Goal: Transaction & Acquisition: Purchase product/service

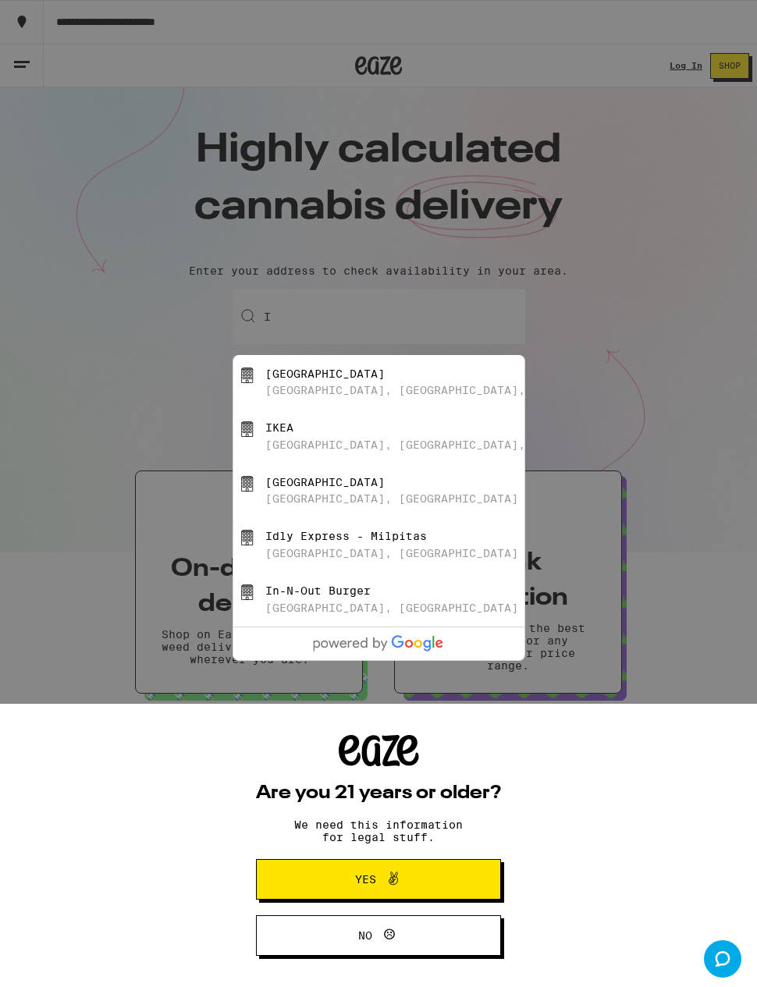
type input "I"
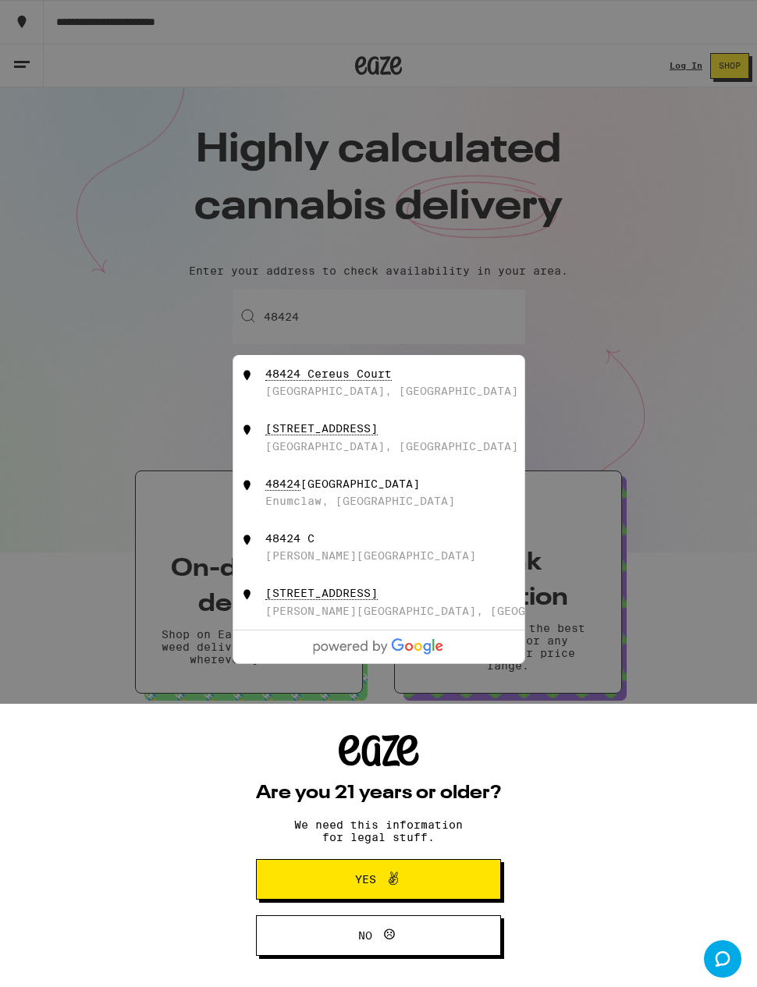
click at [412, 383] on div "48424 [GEOGRAPHIC_DATA], [GEOGRAPHIC_DATA]" at bounding box center [404, 382] width 278 height 30
type input "[STREET_ADDRESS]"
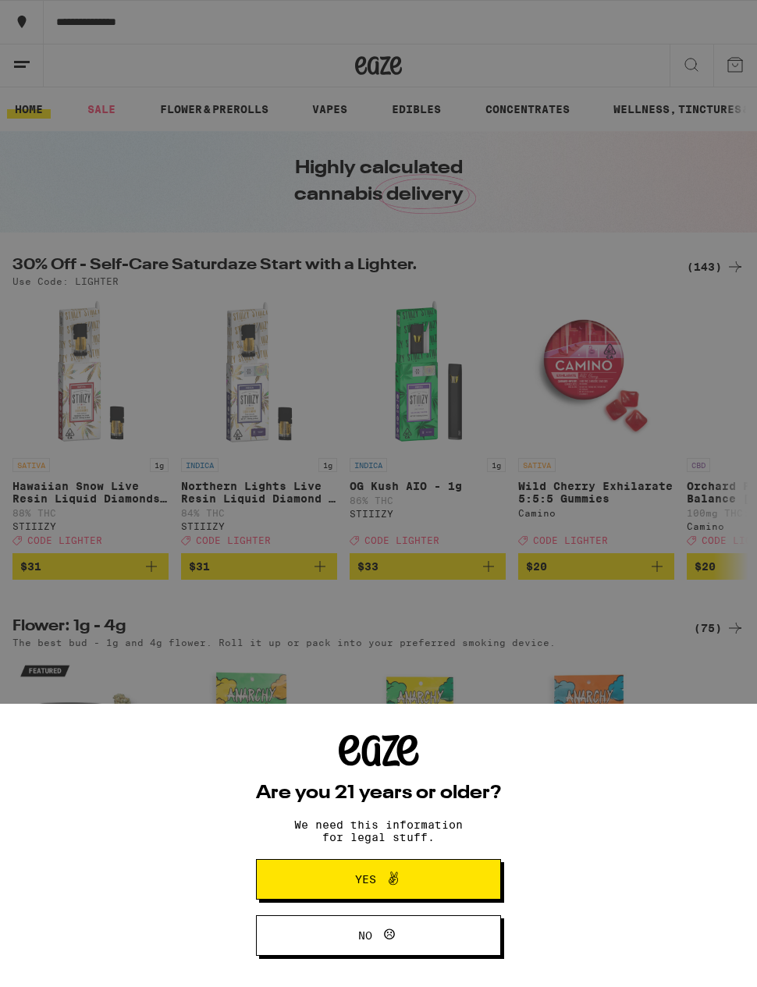
click at [463, 876] on button "Yes" at bounding box center [378, 879] width 245 height 41
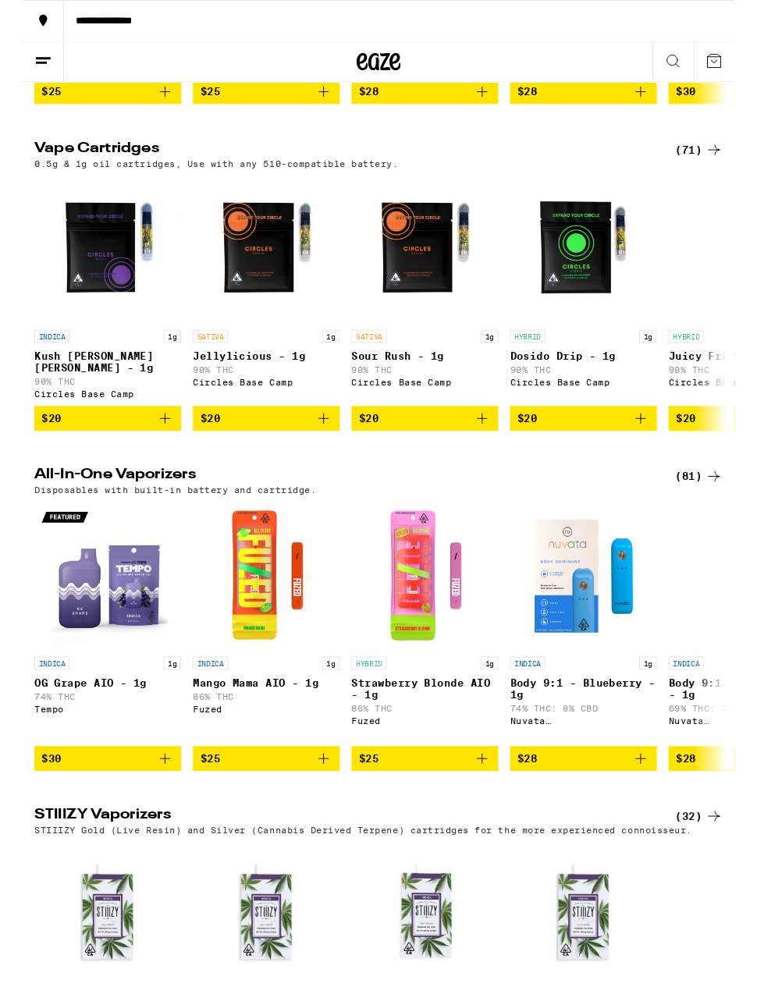
scroll to position [1171, 0]
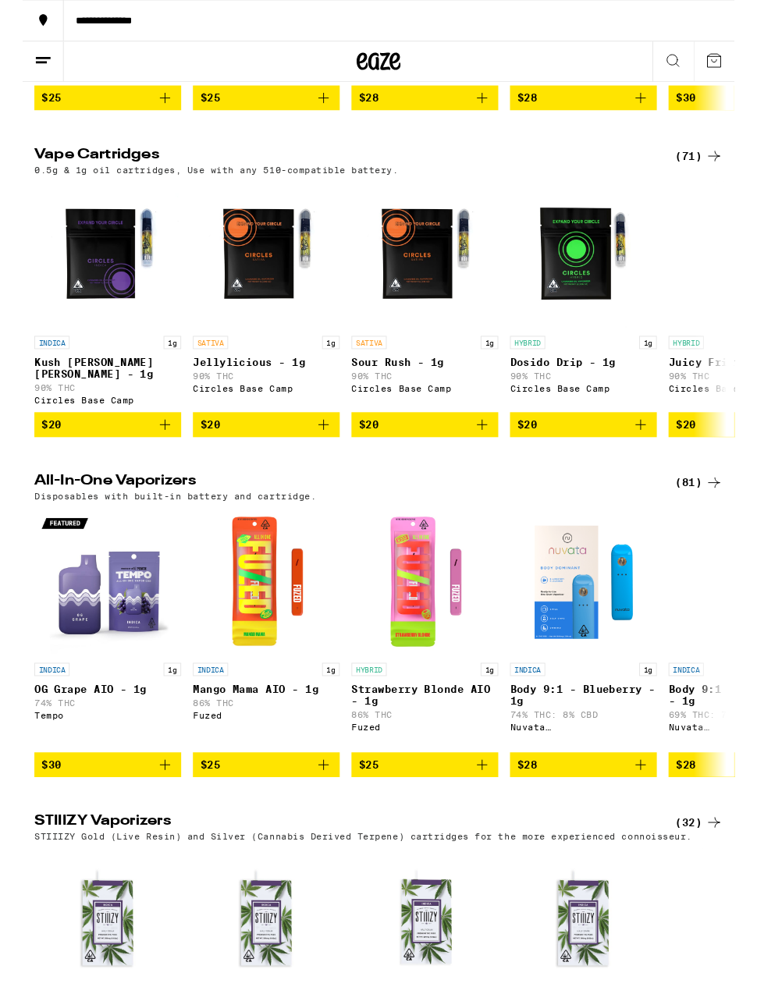
click at [729, 176] on icon at bounding box center [734, 166] width 19 height 19
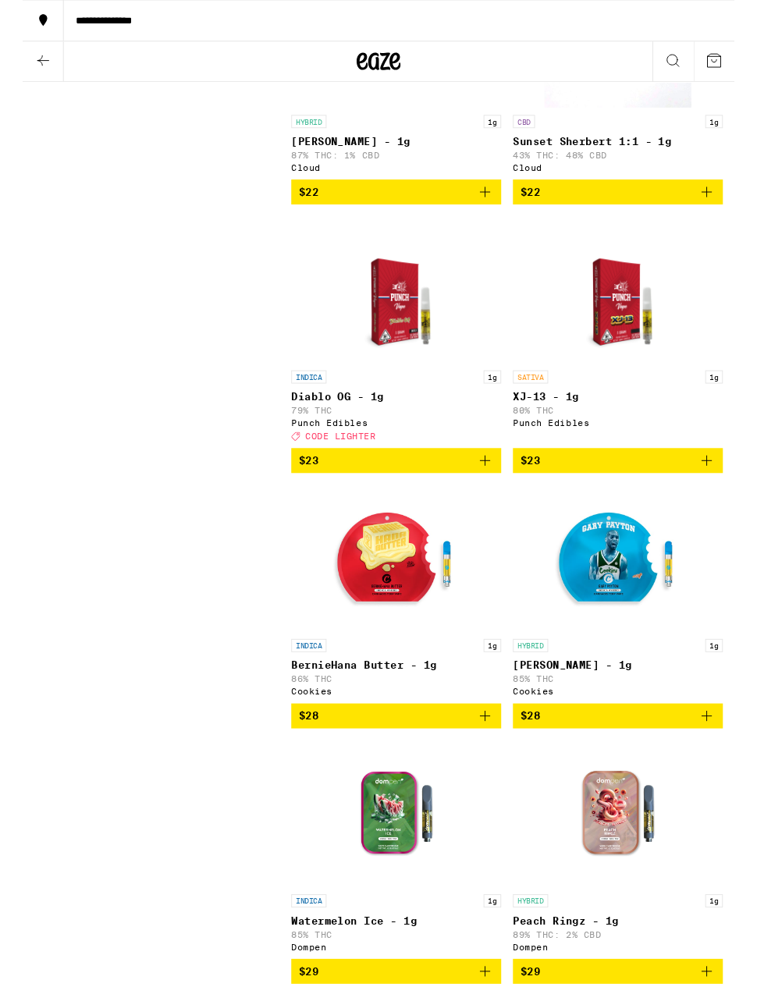
scroll to position [1973, 0]
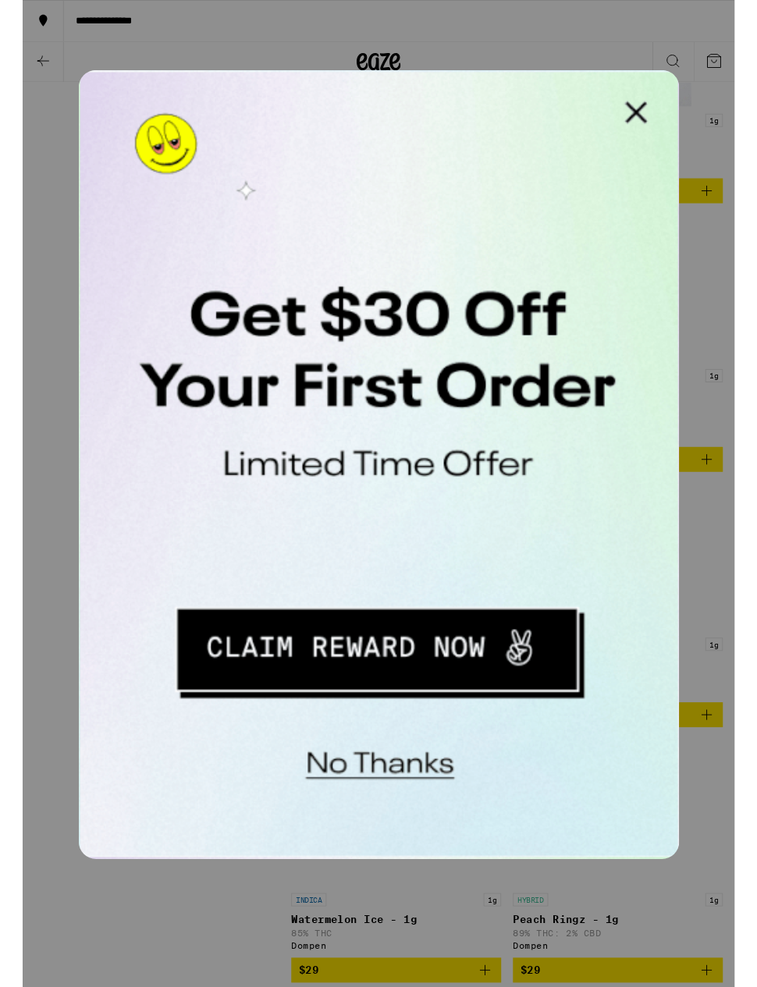
click at [278, 83] on button "Close Modal" at bounding box center [276, 85] width 31 height 31
